Goal: Information Seeking & Learning: Learn about a topic

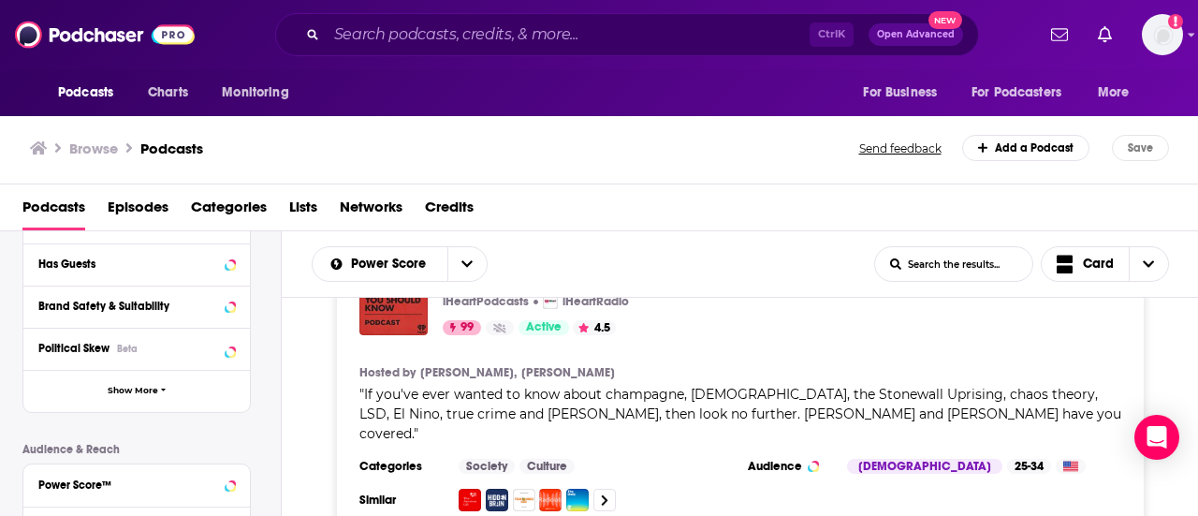
scroll to position [1032, 0]
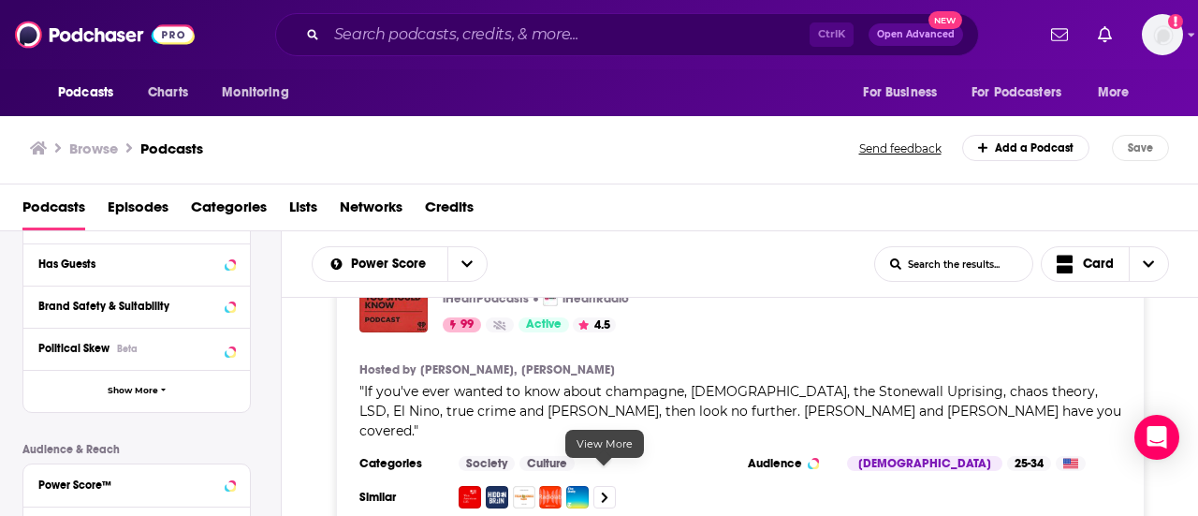
click at [607, 491] on icon at bounding box center [604, 497] width 7 height 12
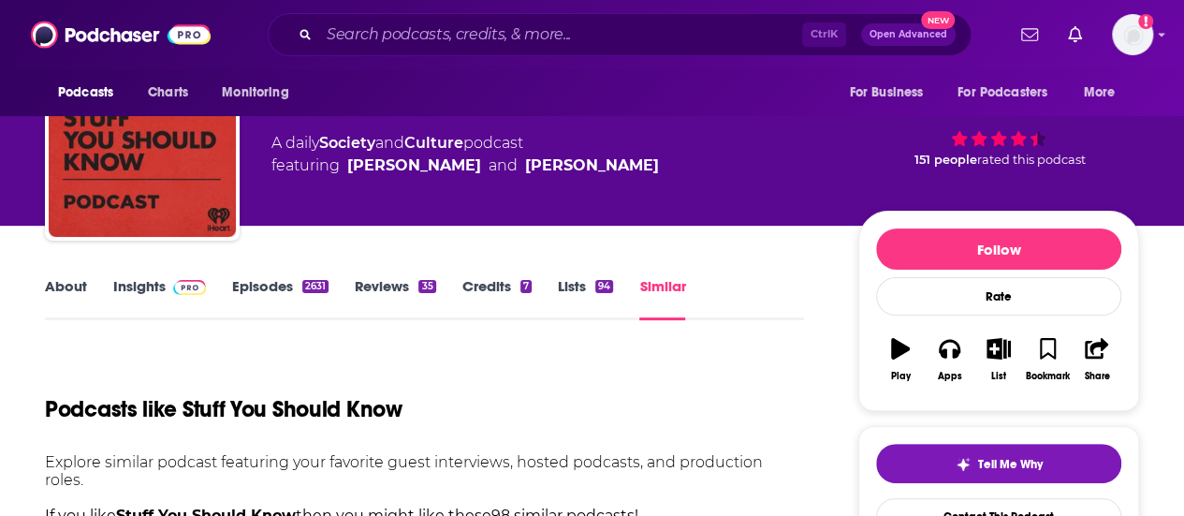
click at [154, 291] on link "Insights" at bounding box center [159, 298] width 93 height 43
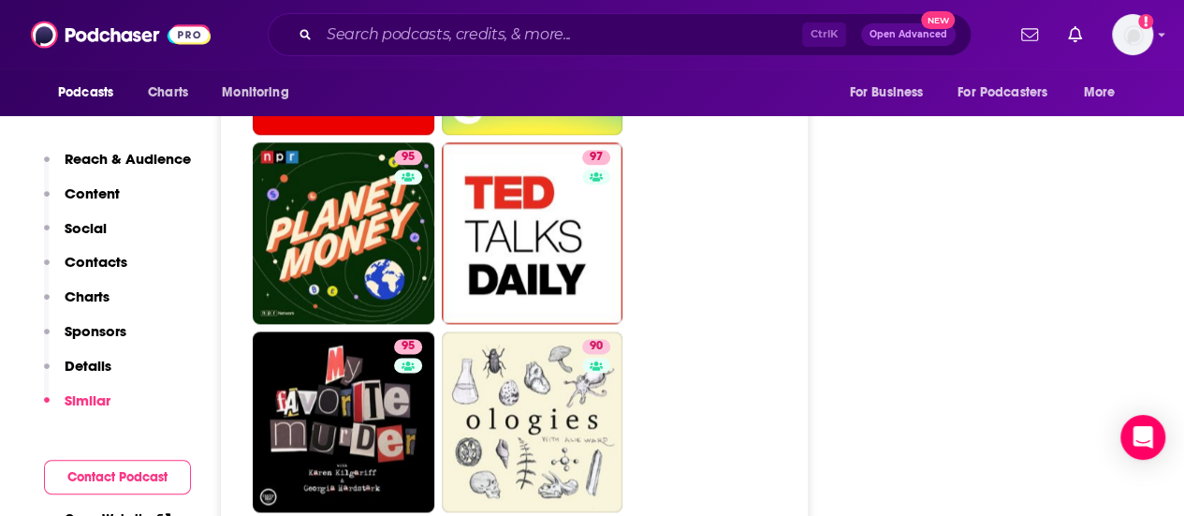
scroll to position [4574, 0]
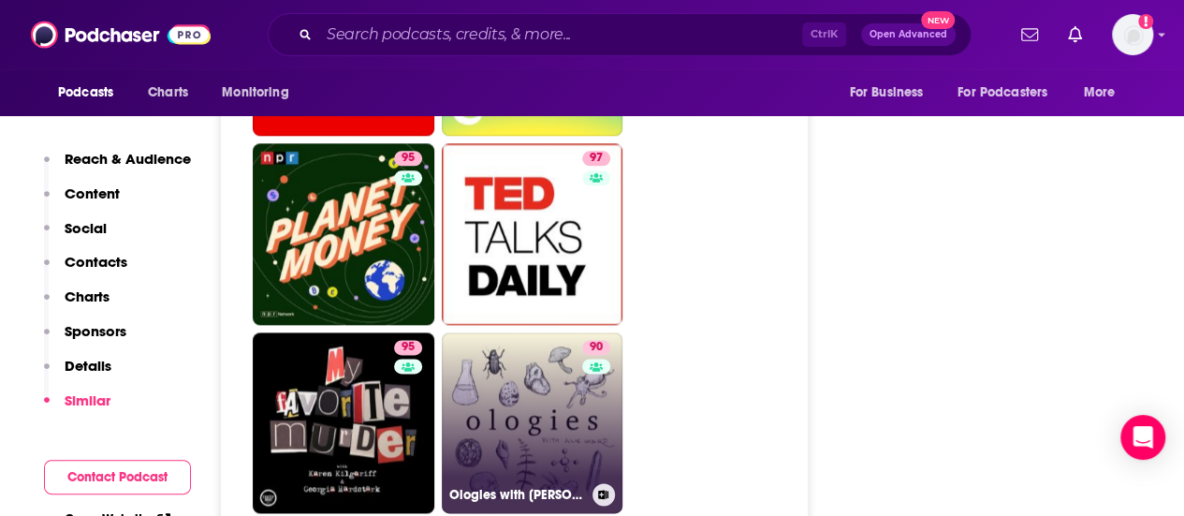
click at [550, 332] on link "90 Ologies with [PERSON_NAME]" at bounding box center [533, 423] width 182 height 182
type input "[URL][DOMAIN_NAME][PERSON_NAME]"
